Goal: Task Accomplishment & Management: Use online tool/utility

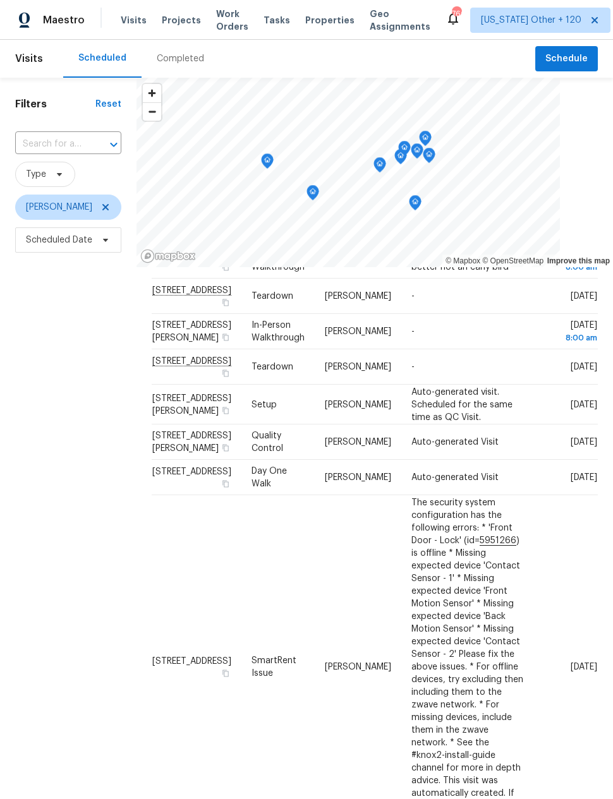
scroll to position [70, 0]
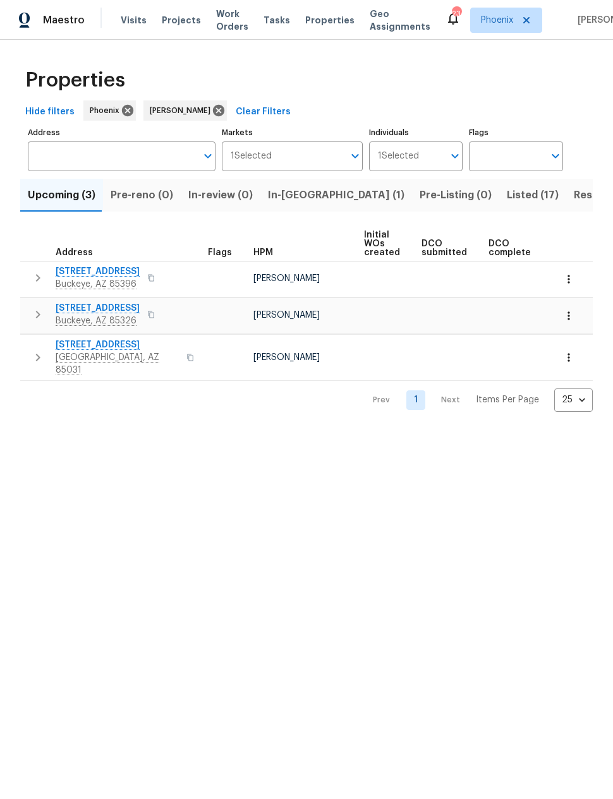
click at [101, 432] on html "Maestro Visits Projects Work Orders Tasks Properties Geo Assignments 23 Phoenix…" at bounding box center [306, 216] width 613 height 432
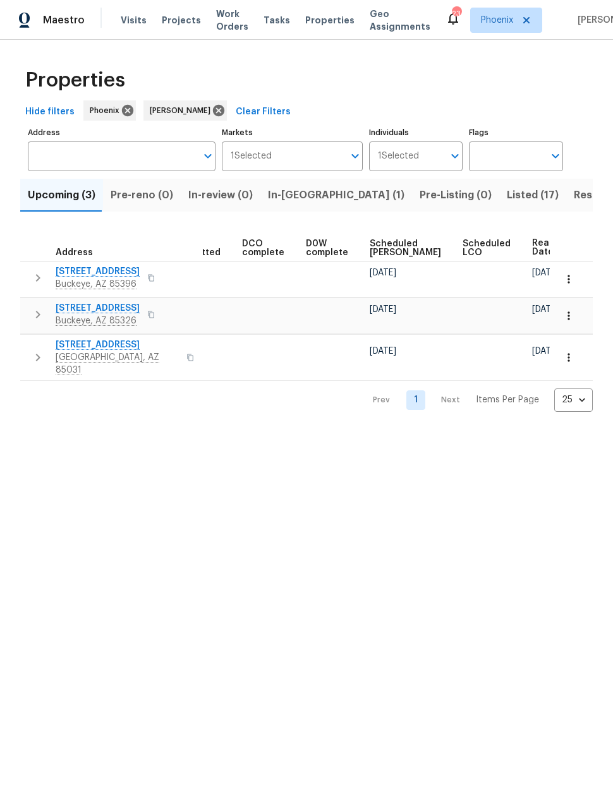
scroll to position [0, 246]
click at [533, 250] on span "Ready Date" at bounding box center [547, 248] width 28 height 18
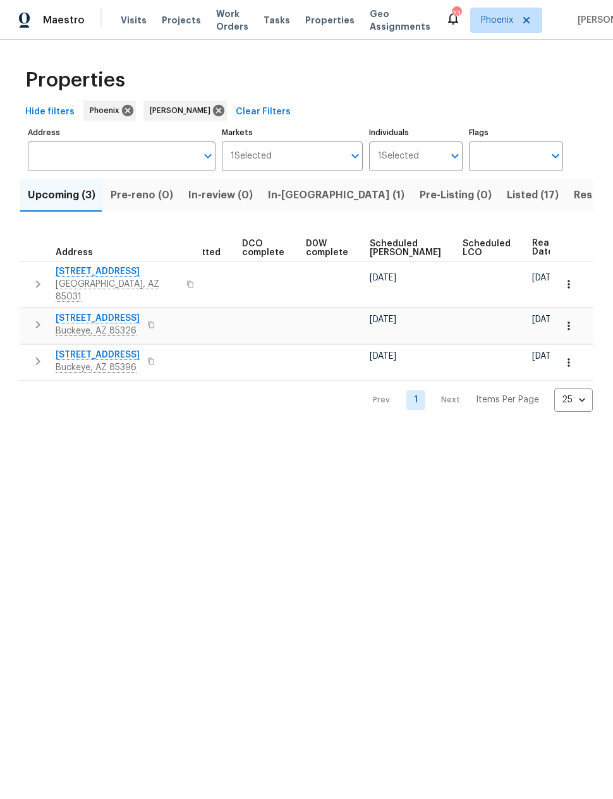
scroll to position [0, 246]
click at [533, 248] on span "Ready Date" at bounding box center [547, 248] width 28 height 18
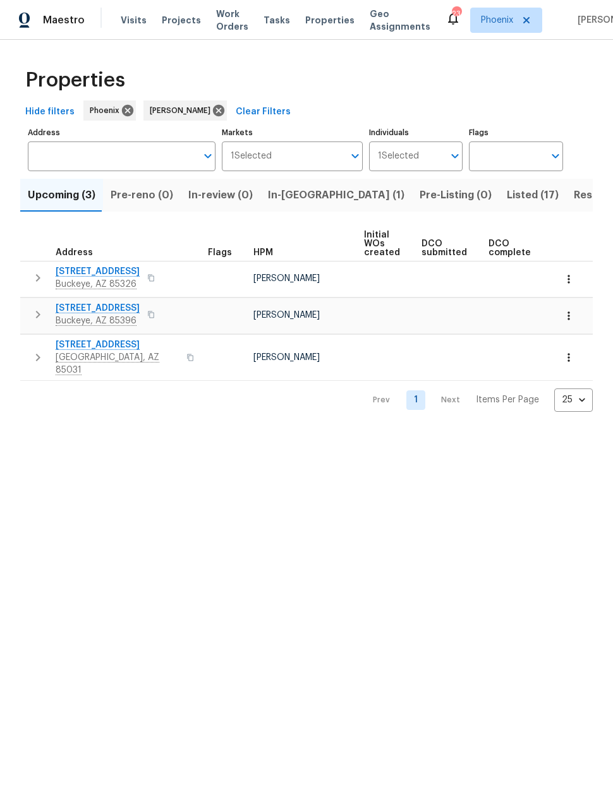
click at [35, 275] on icon "button" at bounding box center [37, 277] width 15 height 15
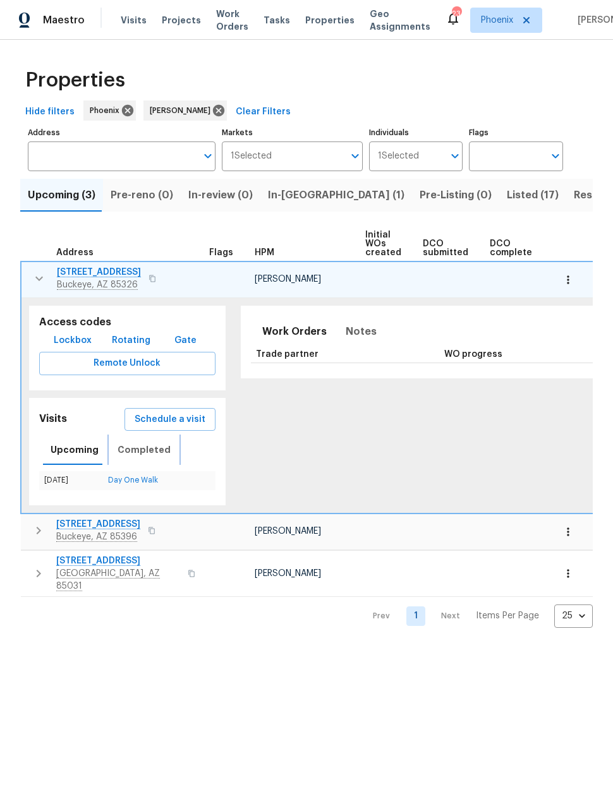
click at [136, 455] on span "Completed" at bounding box center [144, 450] width 53 height 16
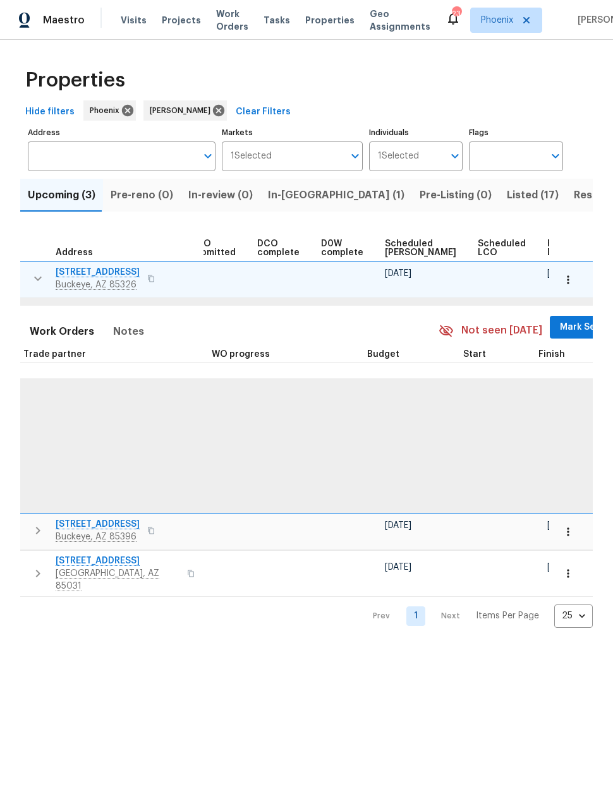
scroll to position [0, 232]
click at [574, 193] on span "Resale (4)" at bounding box center [599, 195] width 51 height 18
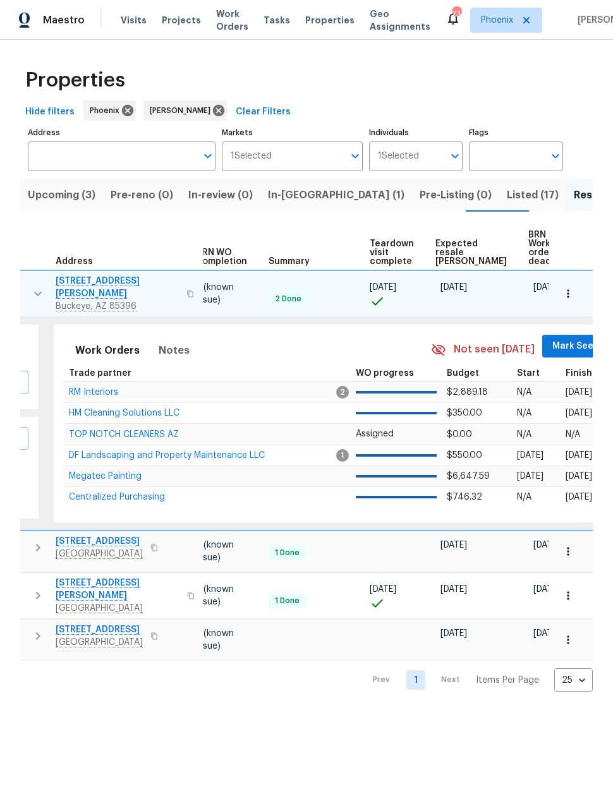
scroll to position [0, 167]
click at [452, 254] on span "Expected resale [PERSON_NAME]" at bounding box center [472, 253] width 71 height 27
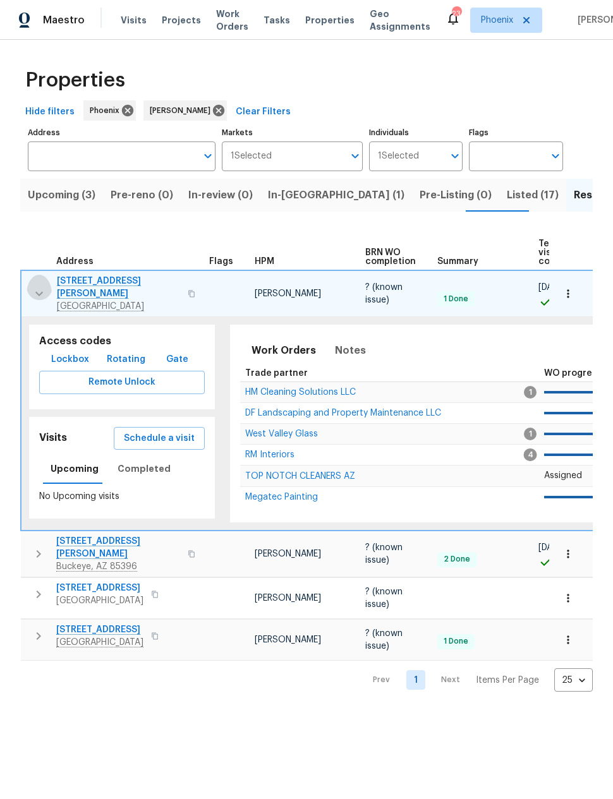
click at [39, 295] on icon "button" at bounding box center [39, 293] width 15 height 15
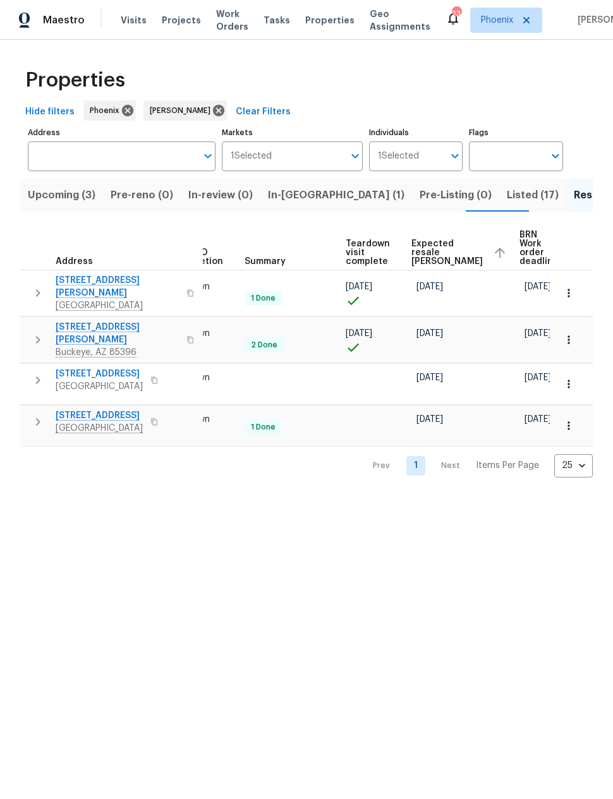
scroll to position [0, 191]
click at [507, 192] on span "Listed (17)" at bounding box center [533, 195] width 52 height 18
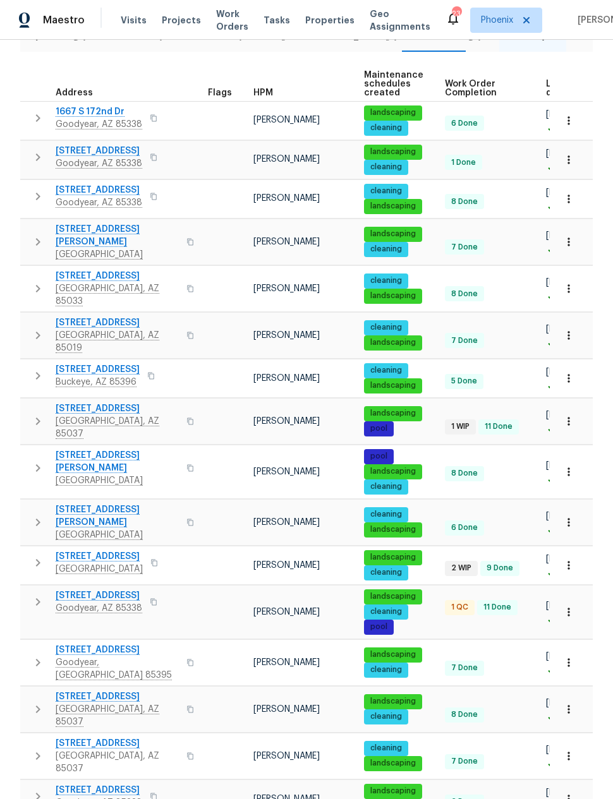
scroll to position [159, 0]
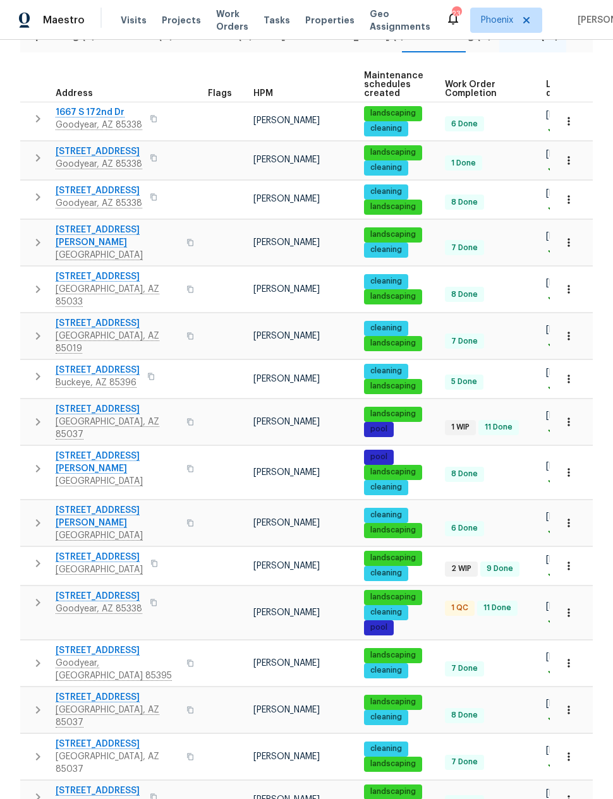
click at [95, 603] on span "Goodyear, AZ 85338" at bounding box center [99, 609] width 87 height 13
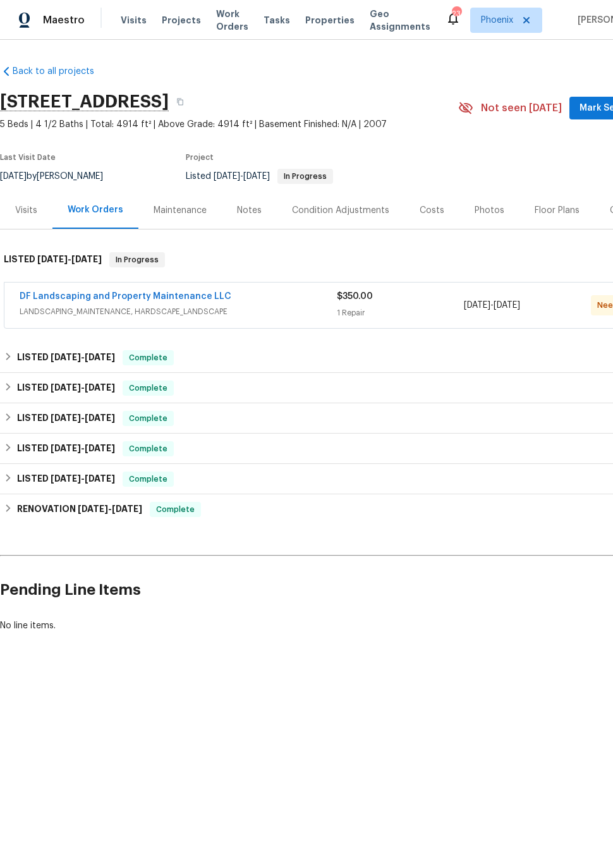
click at [75, 300] on link "DF Landscaping and Property Maintenance LLC" at bounding box center [126, 296] width 212 height 9
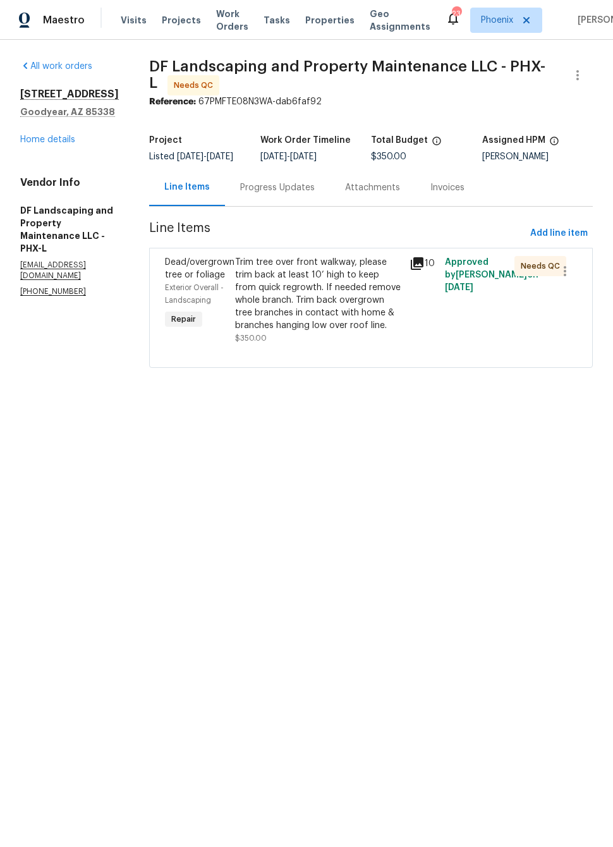
click at [296, 194] on div "Progress Updates" at bounding box center [277, 187] width 75 height 13
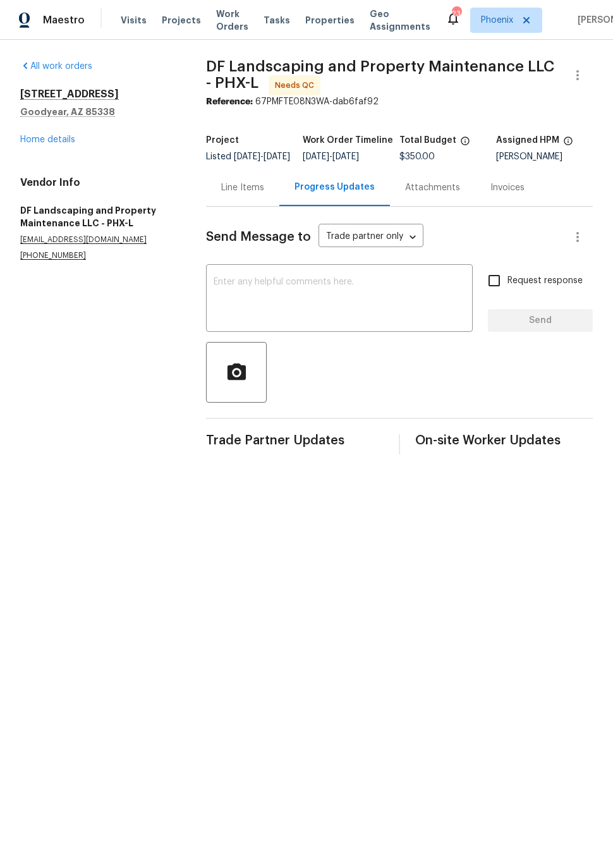
click at [250, 194] on div "Line Items" at bounding box center [242, 187] width 43 height 13
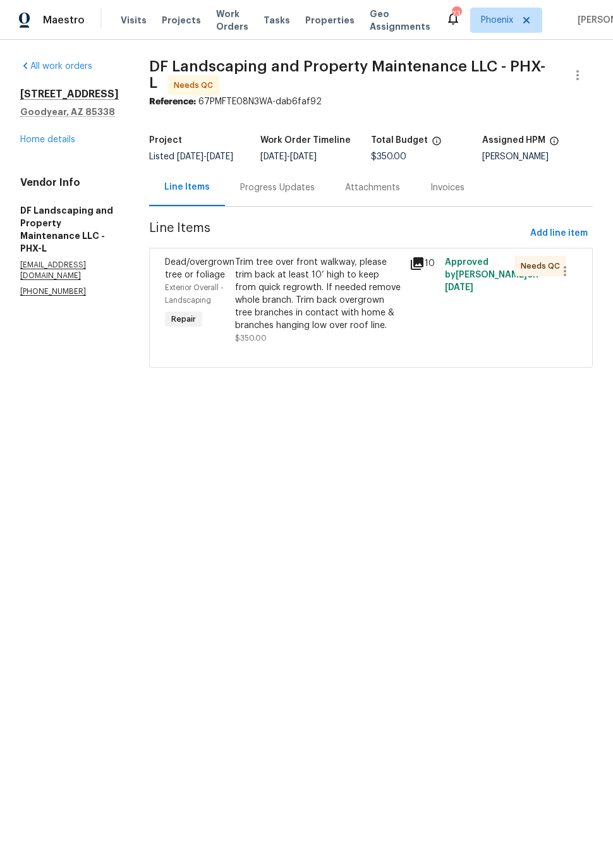
click at [368, 324] on div "Trim tree over front walkway, please trim back at least 10’ high to keep from q…" at bounding box center [318, 294] width 167 height 76
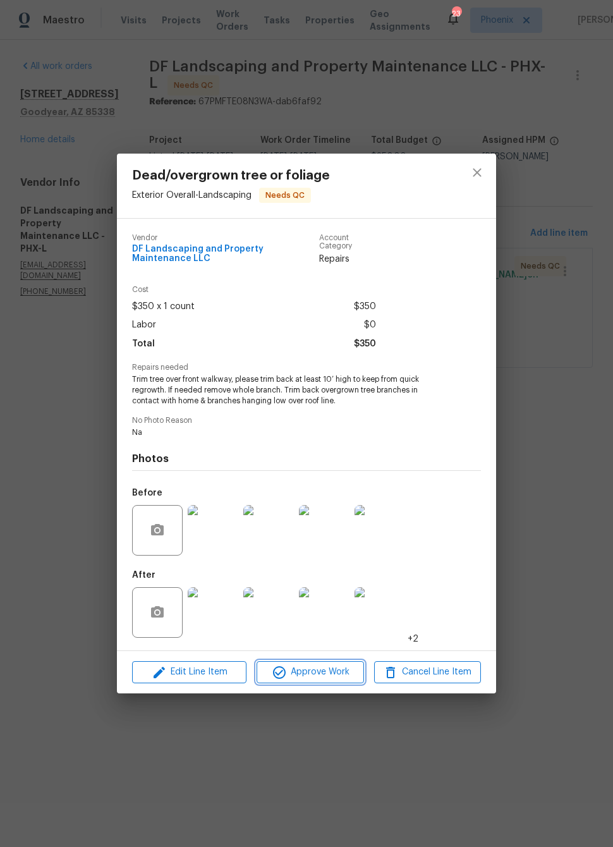
click at [329, 676] on span "Approve Work" at bounding box center [309, 672] width 99 height 16
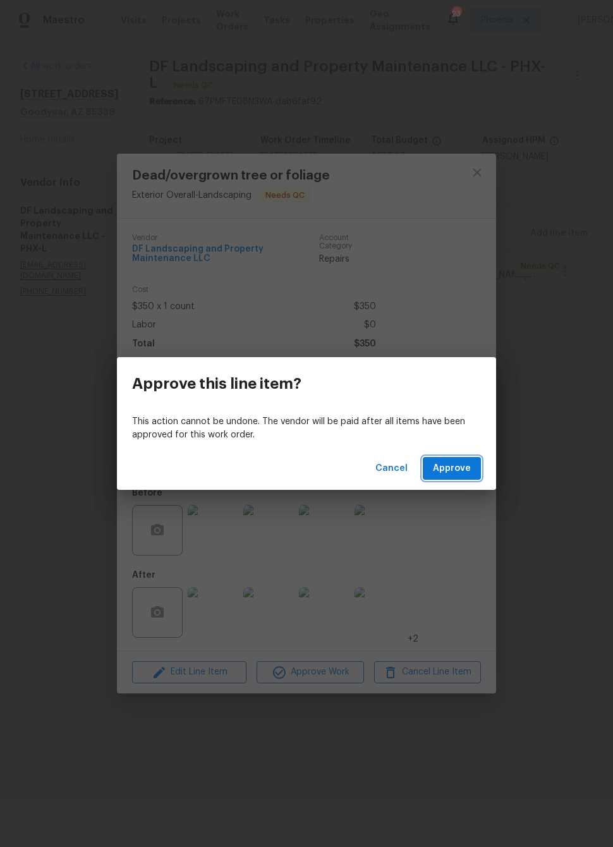
click at [461, 477] on button "Approve" at bounding box center [452, 468] width 58 height 23
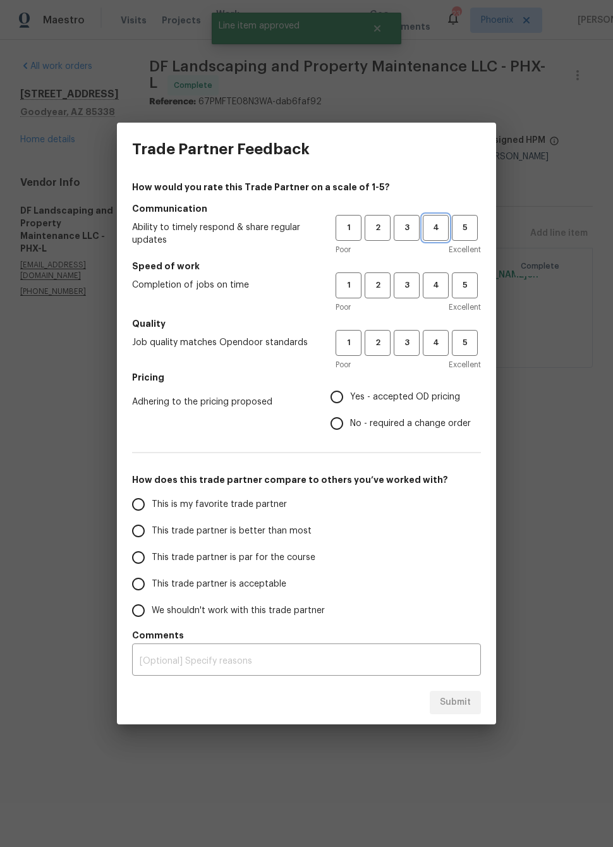
click at [428, 231] on span "4" at bounding box center [435, 228] width 23 height 15
click at [439, 285] on span "4" at bounding box center [435, 285] width 23 height 15
click at [435, 348] on span "4" at bounding box center [435, 343] width 23 height 15
click at [344, 398] on input "Yes - accepted OD pricing" at bounding box center [337, 397] width 27 height 27
radio input "true"
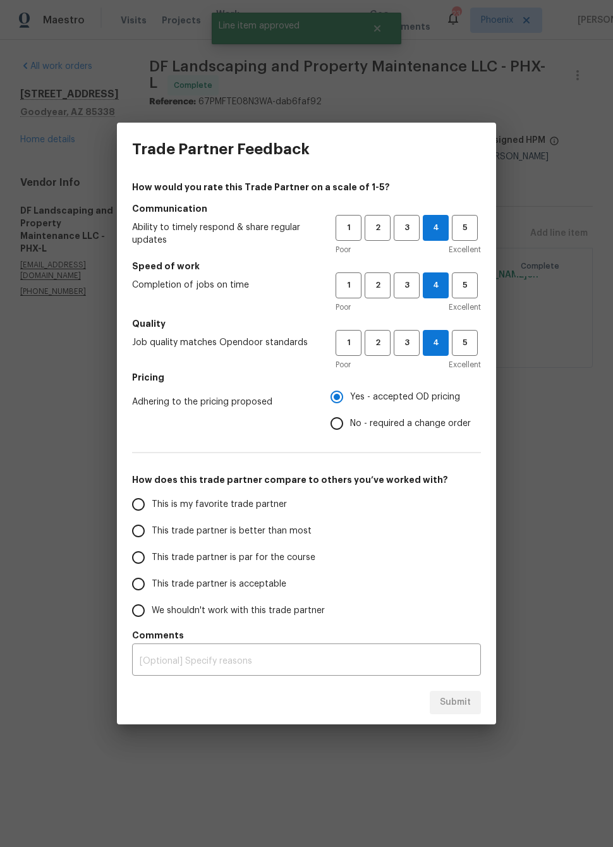
click at [141, 526] on input "This trade partner is better than most" at bounding box center [138, 531] width 27 height 27
click at [468, 695] on span "Submit" at bounding box center [455, 703] width 31 height 16
radio input "true"
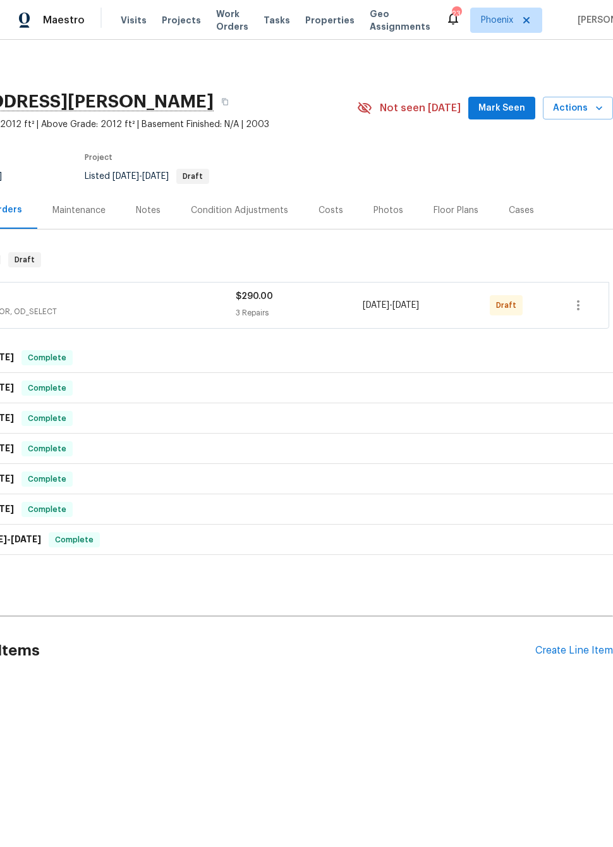
scroll to position [0, 101]
click at [577, 315] on button "button" at bounding box center [578, 305] width 30 height 30
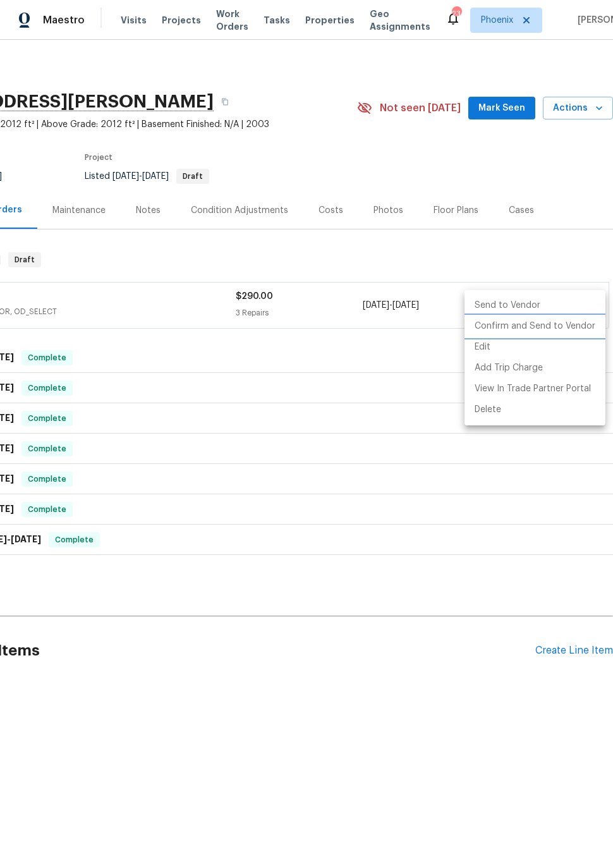
click at [561, 326] on li "Confirm and Send to Vendor" at bounding box center [535, 326] width 141 height 21
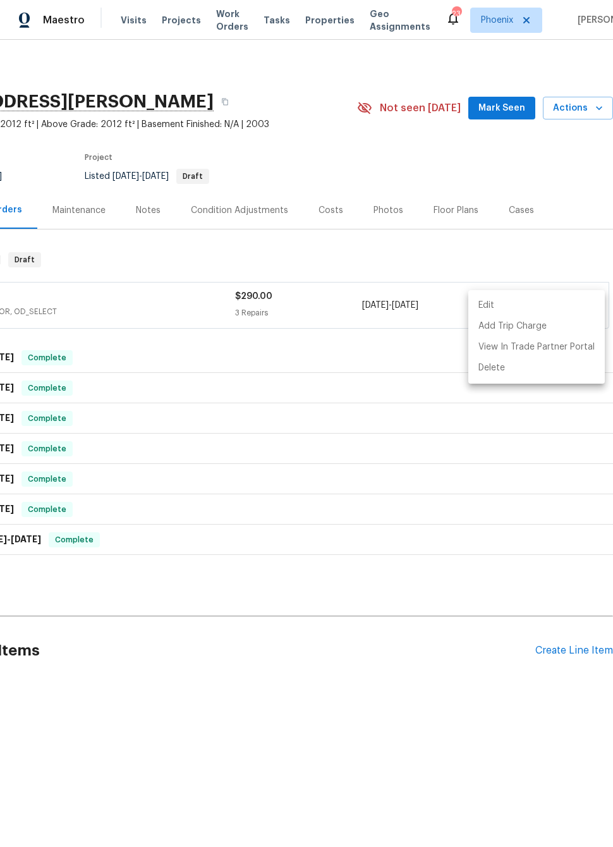
click at [547, 255] on div at bounding box center [306, 423] width 613 height 847
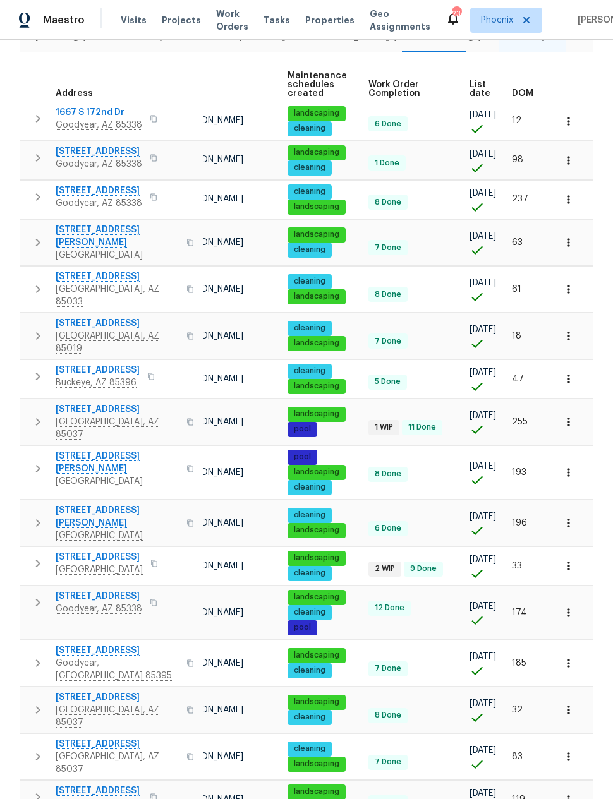
scroll to position [0, 77]
